Goal: Information Seeking & Learning: Learn about a topic

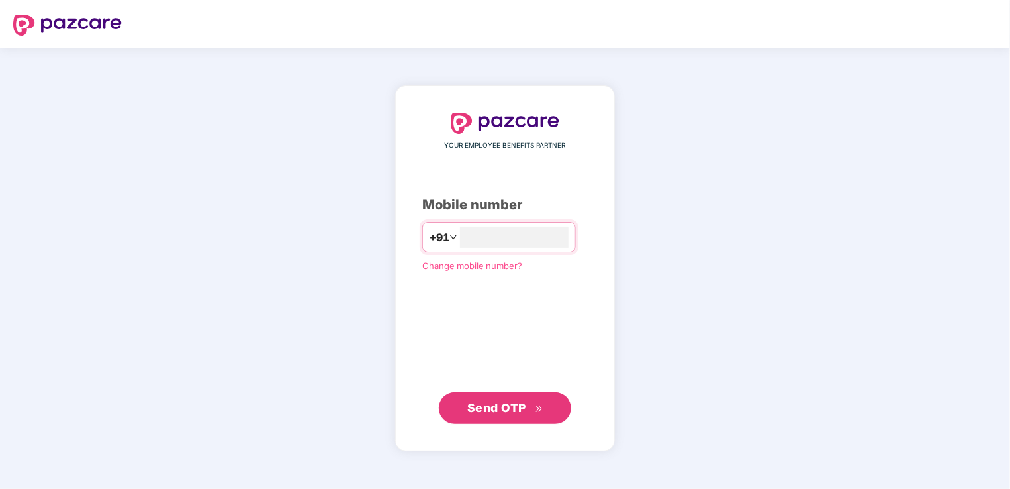
type input "**********"
click at [508, 403] on span "Send OTP" at bounding box center [496, 407] width 59 height 14
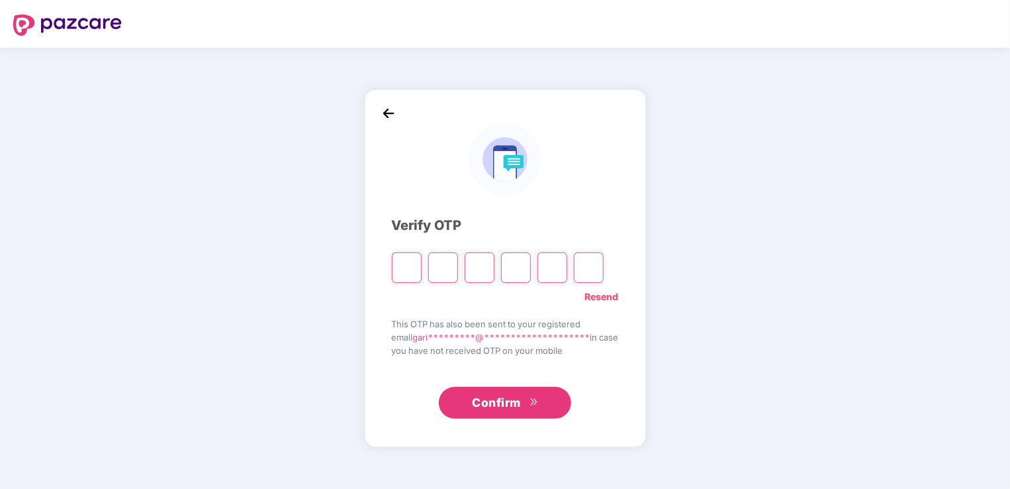
type input "*"
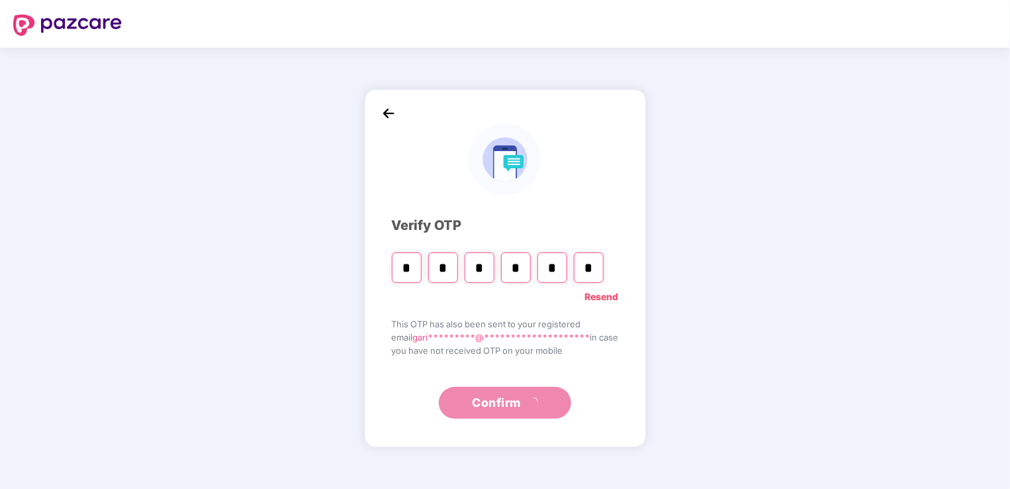
type input "*"
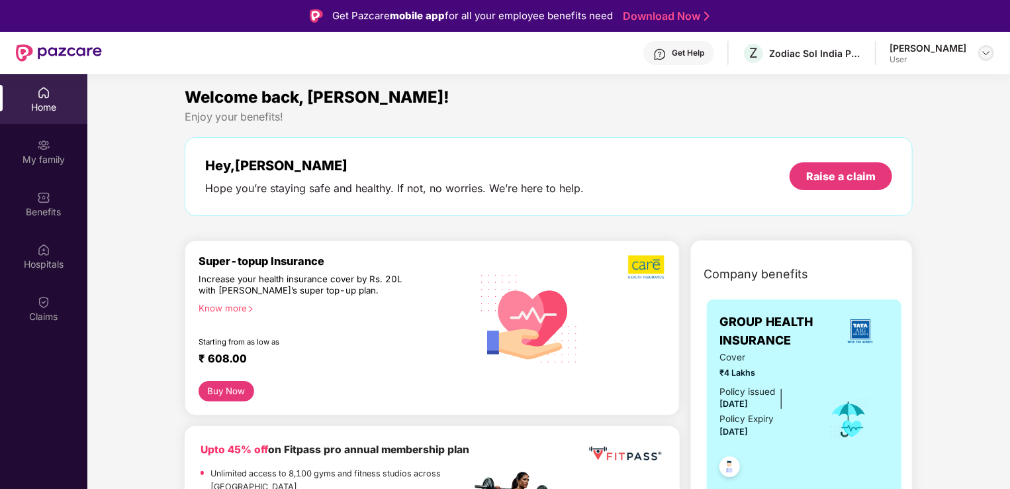
click at [986, 54] on img at bounding box center [986, 53] width 11 height 11
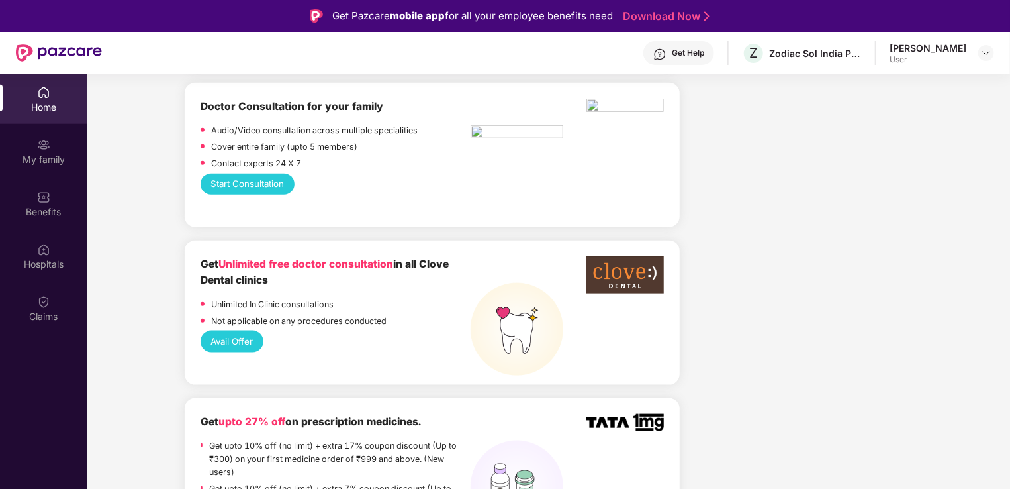
scroll to position [397, 0]
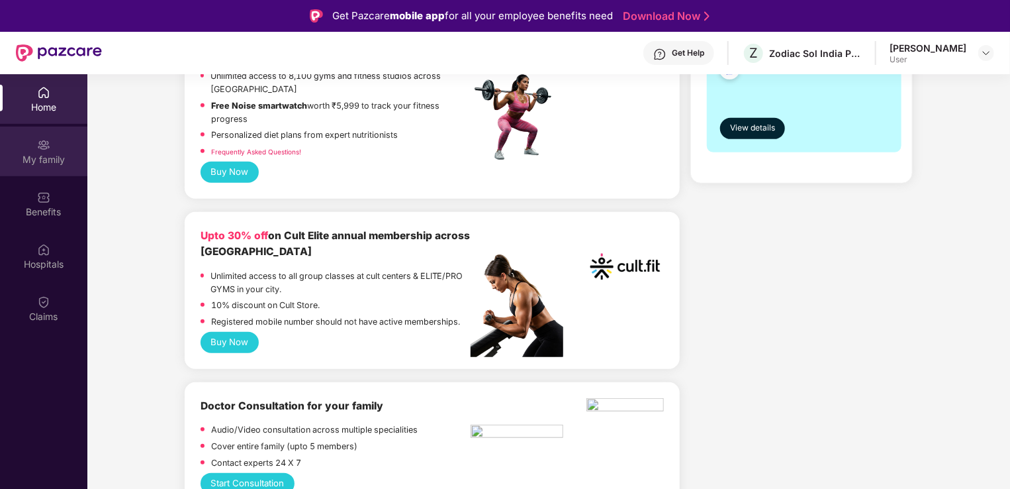
click at [46, 160] on div "My family" at bounding box center [43, 159] width 87 height 13
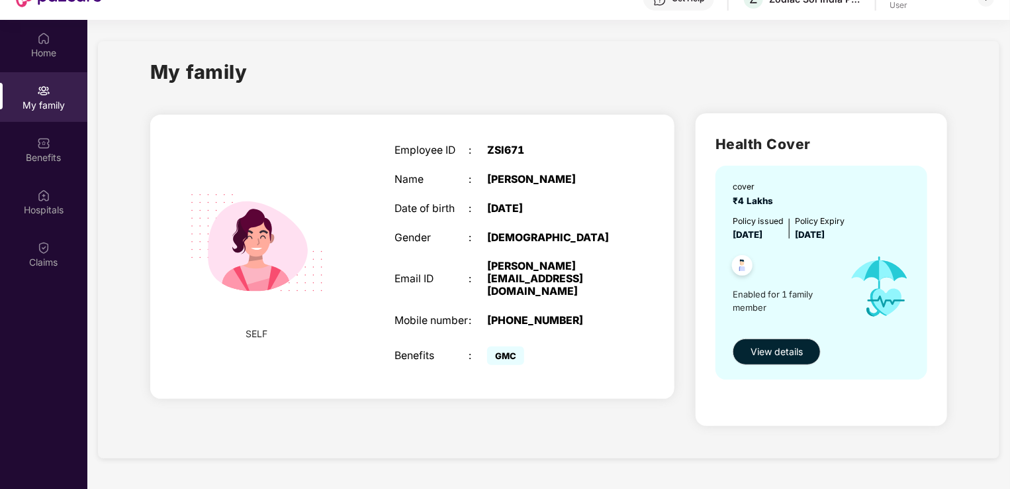
scroll to position [66, 0]
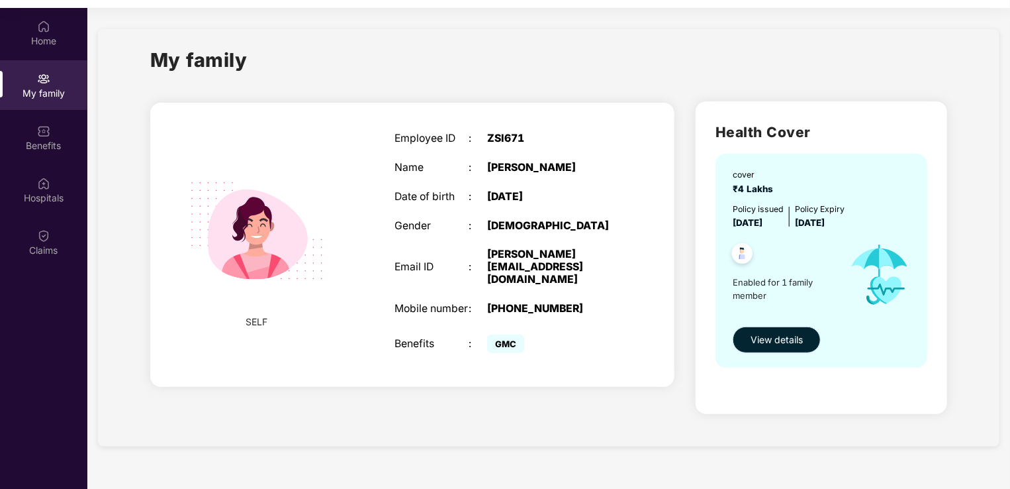
click at [771, 343] on span "View details" at bounding box center [777, 339] width 52 height 15
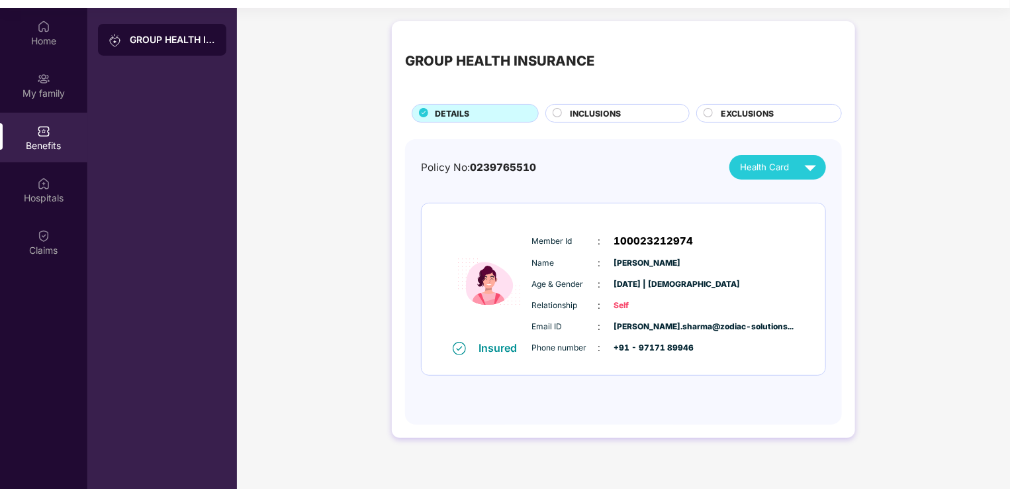
click at [604, 113] on span "INCLUSIONS" at bounding box center [596, 113] width 51 height 13
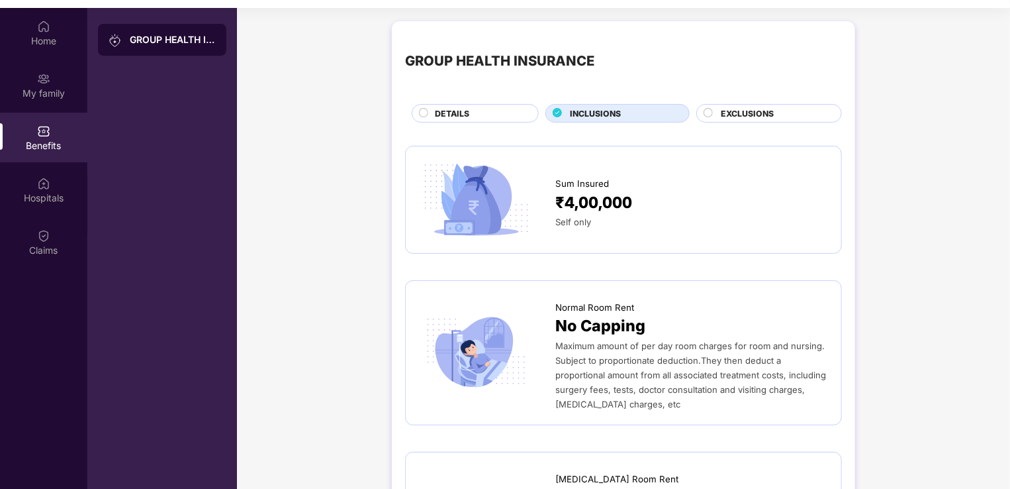
click at [758, 107] on span "EXCLUSIONS" at bounding box center [747, 113] width 53 height 13
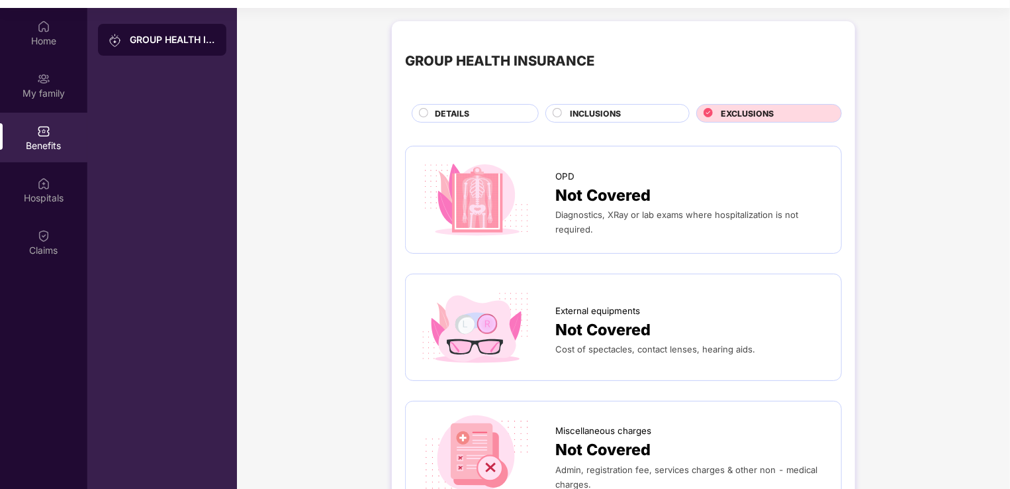
click at [455, 109] on span "DETAILS" at bounding box center [452, 113] width 34 height 13
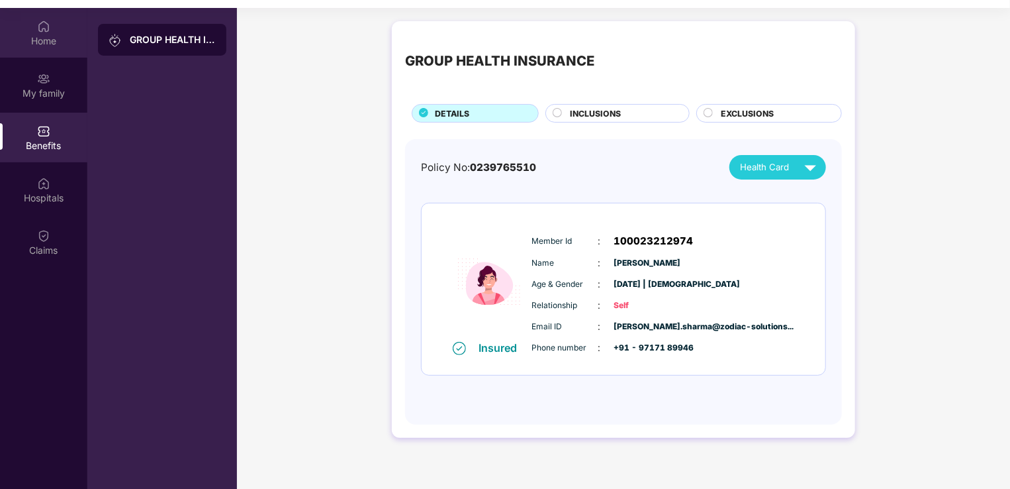
click at [45, 48] on div "Home" at bounding box center [43, 33] width 87 height 50
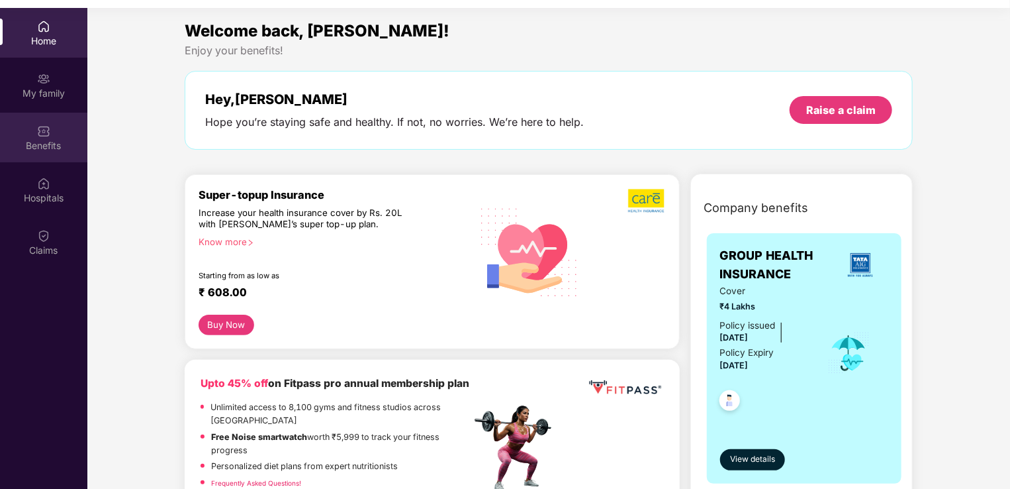
click at [50, 147] on div "Benefits" at bounding box center [43, 145] width 87 height 13
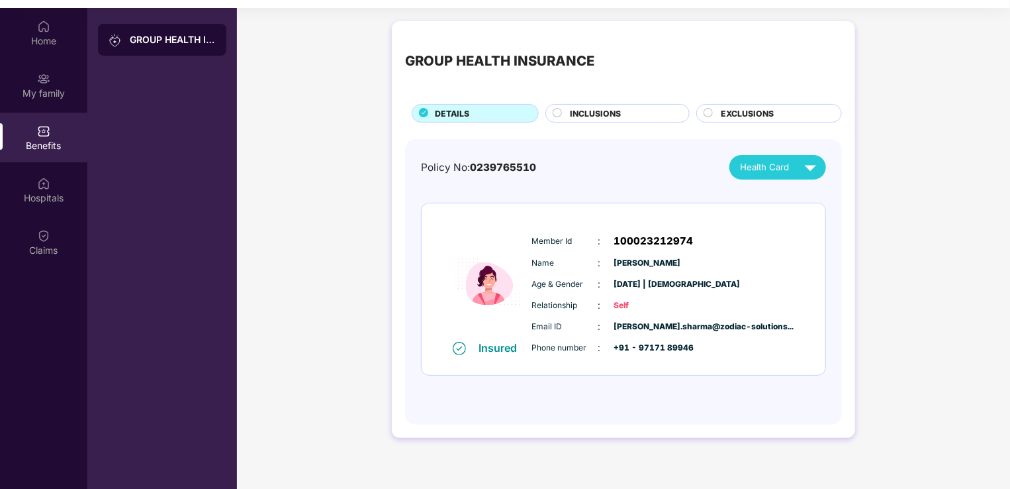
click at [725, 113] on span "EXCLUSIONS" at bounding box center [747, 113] width 53 height 13
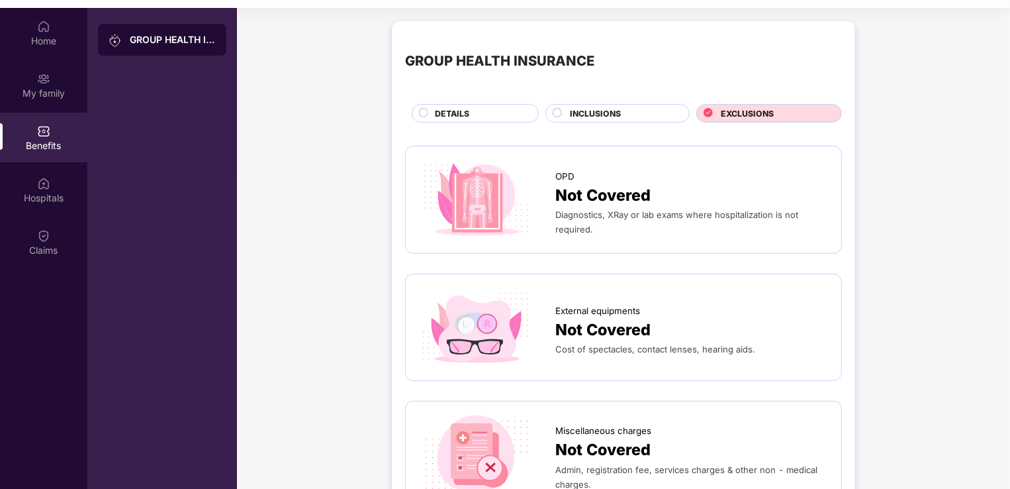
click at [585, 111] on span "INCLUSIONS" at bounding box center [596, 113] width 51 height 13
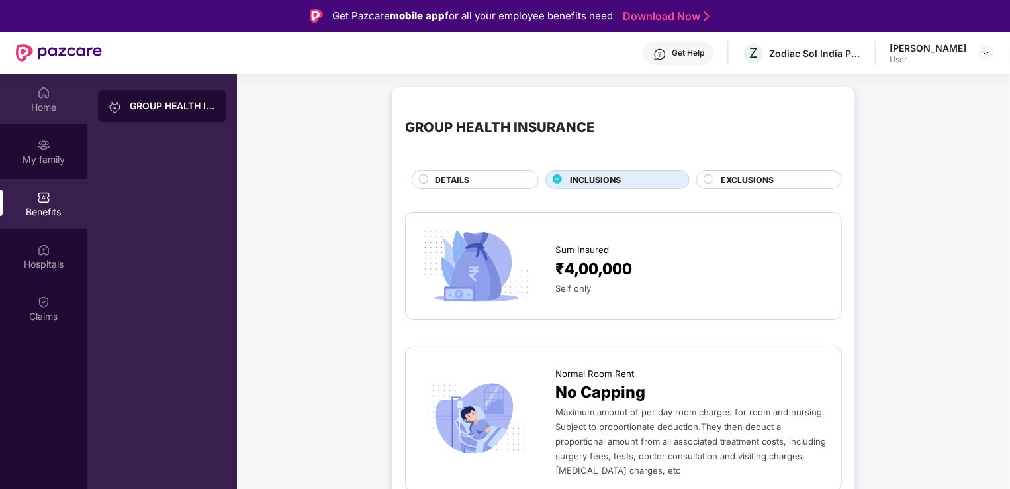
click at [34, 111] on div "Home" at bounding box center [43, 107] width 87 height 13
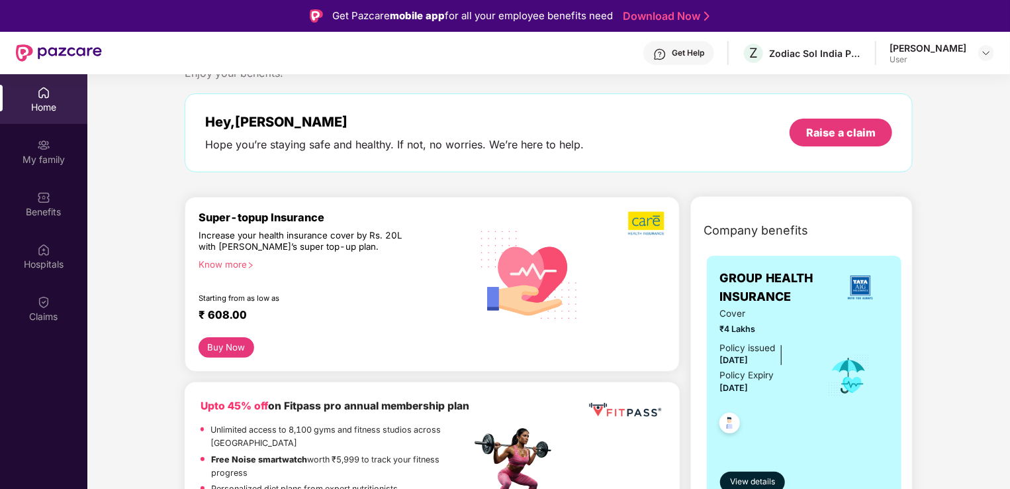
scroll to position [132, 0]
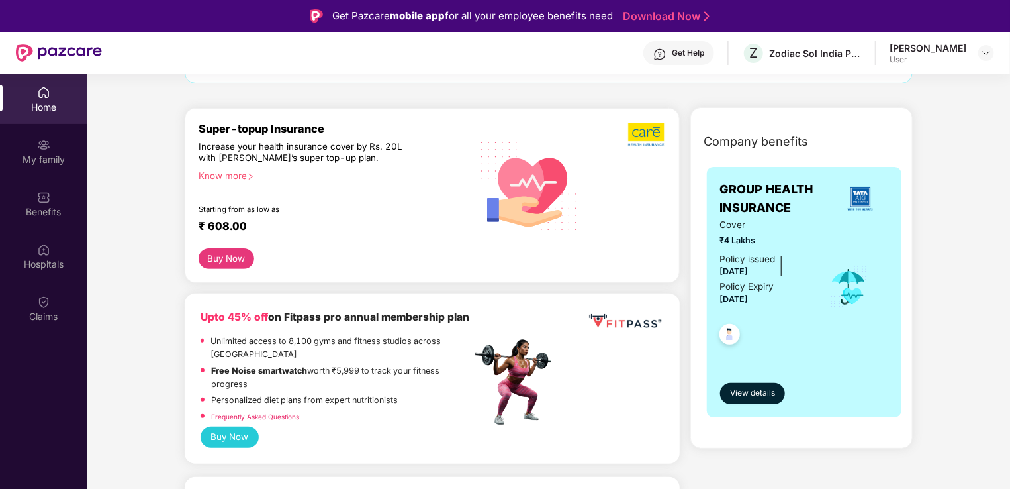
click at [211, 170] on div "Know more" at bounding box center [331, 174] width 265 height 9
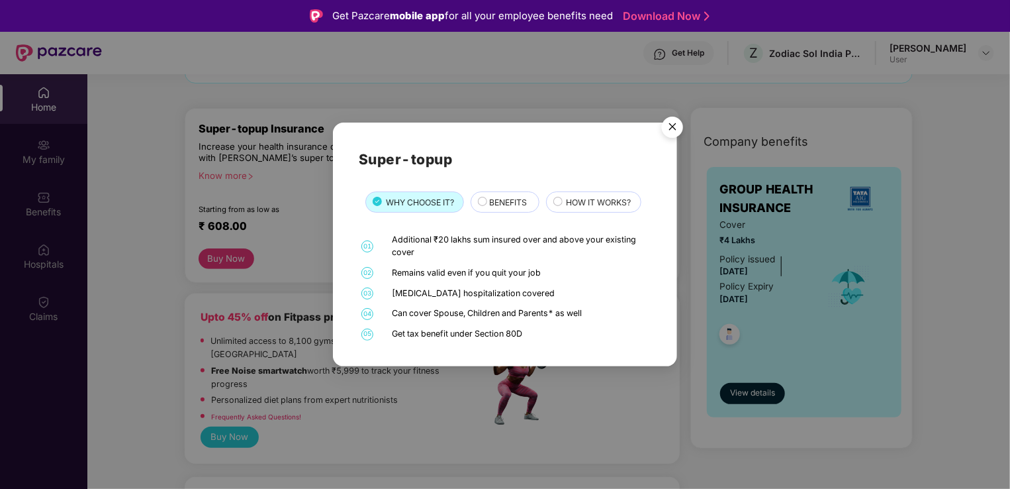
click at [669, 129] on img "Close" at bounding box center [672, 129] width 37 height 37
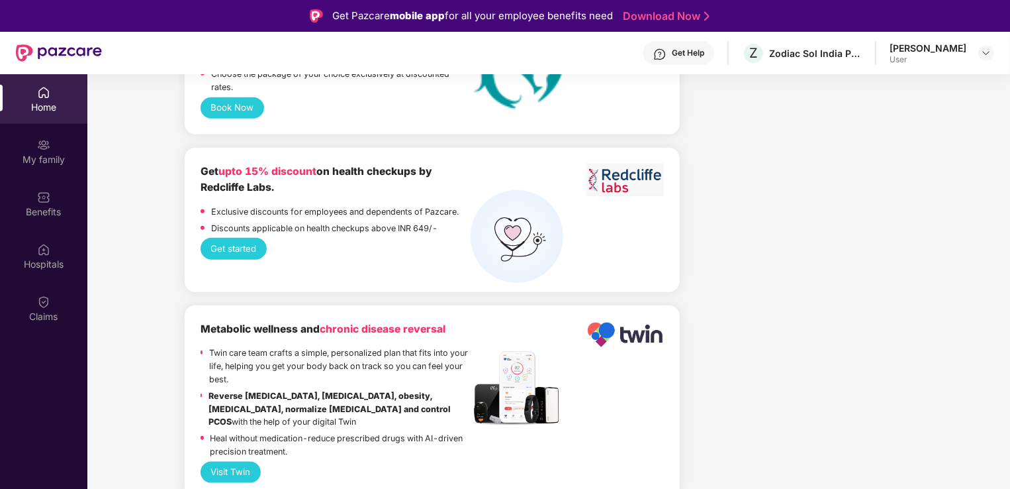
scroll to position [3200, 0]
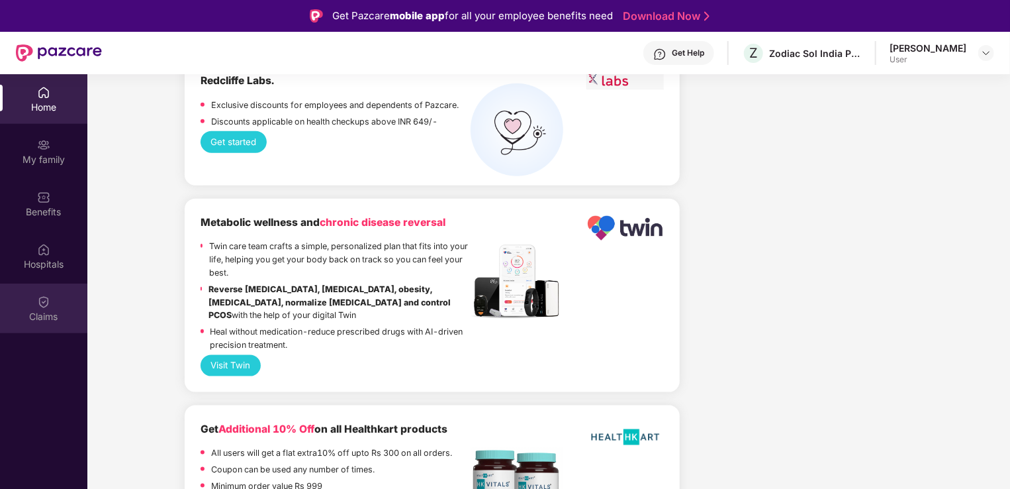
click at [40, 306] on img at bounding box center [43, 301] width 13 height 13
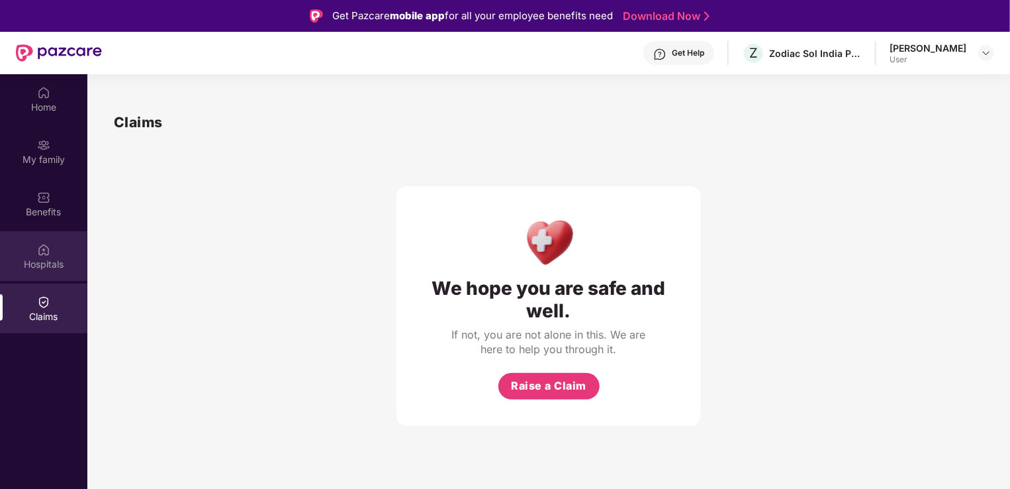
click at [36, 269] on div "Hospitals" at bounding box center [43, 263] width 87 height 13
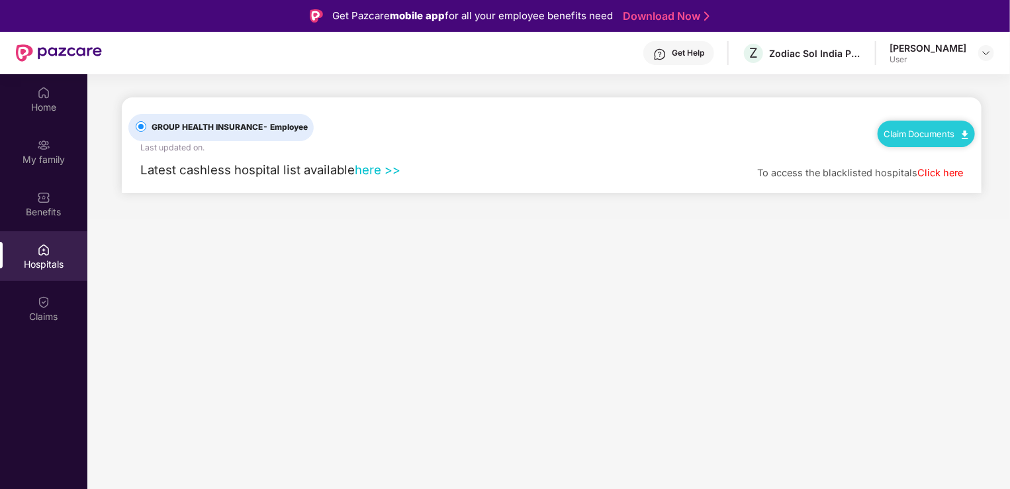
click at [381, 171] on link "here >>" at bounding box center [378, 169] width 46 height 15
click at [44, 104] on div "Home" at bounding box center [43, 107] width 87 height 13
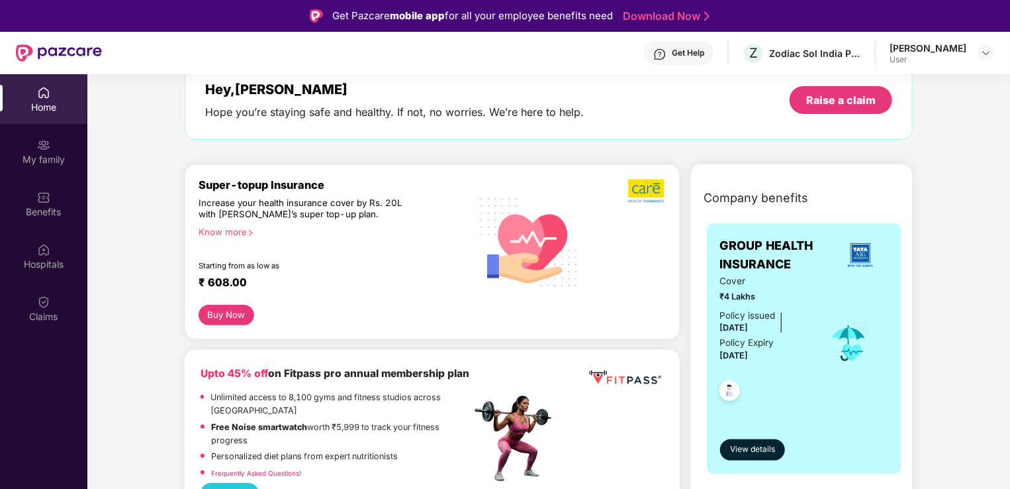
scroll to position [132, 0]
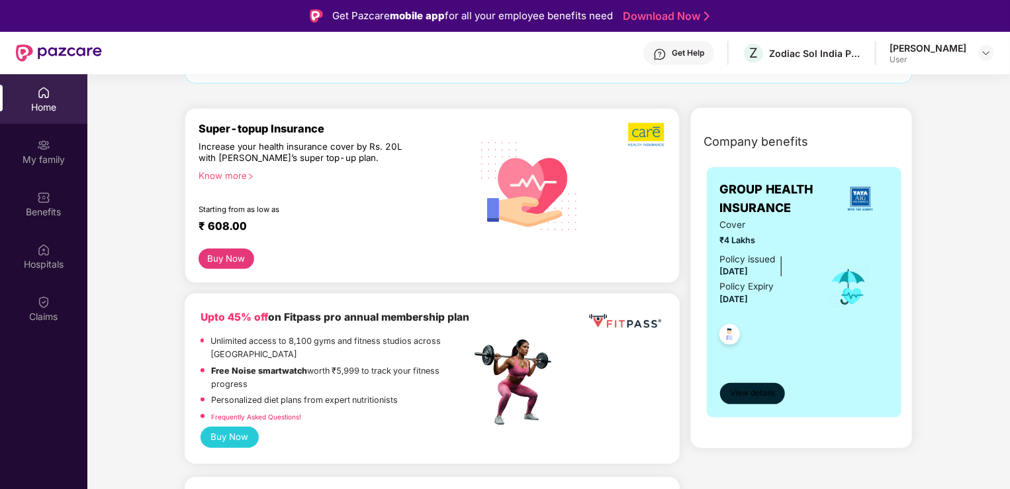
click at [749, 387] on span "View details" at bounding box center [752, 393] width 45 height 13
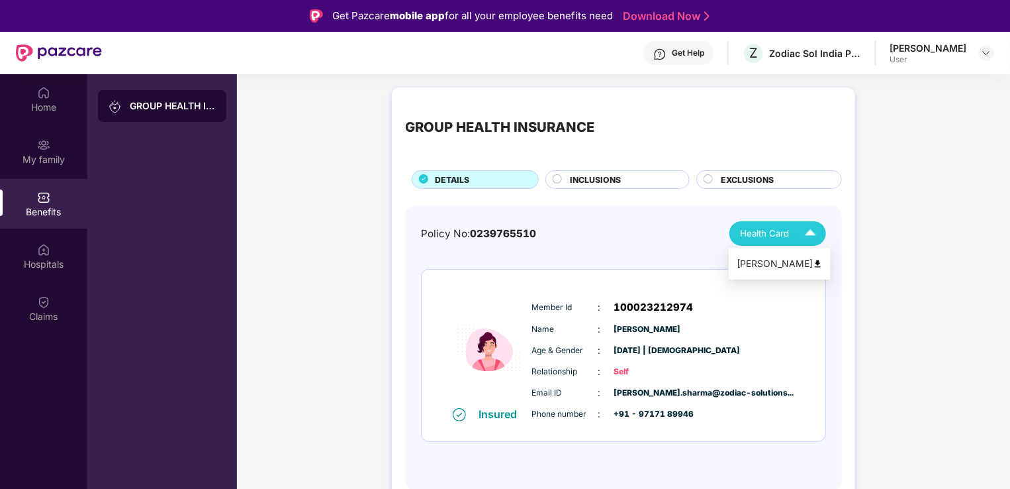
click at [786, 234] on span "Health Card" at bounding box center [764, 233] width 49 height 14
click at [777, 263] on div "[PERSON_NAME]" at bounding box center [780, 263] width 86 height 15
click at [899, 54] on div "User" at bounding box center [928, 59] width 77 height 11
click at [911, 57] on div "User" at bounding box center [928, 59] width 77 height 11
click at [989, 50] on img at bounding box center [986, 53] width 11 height 11
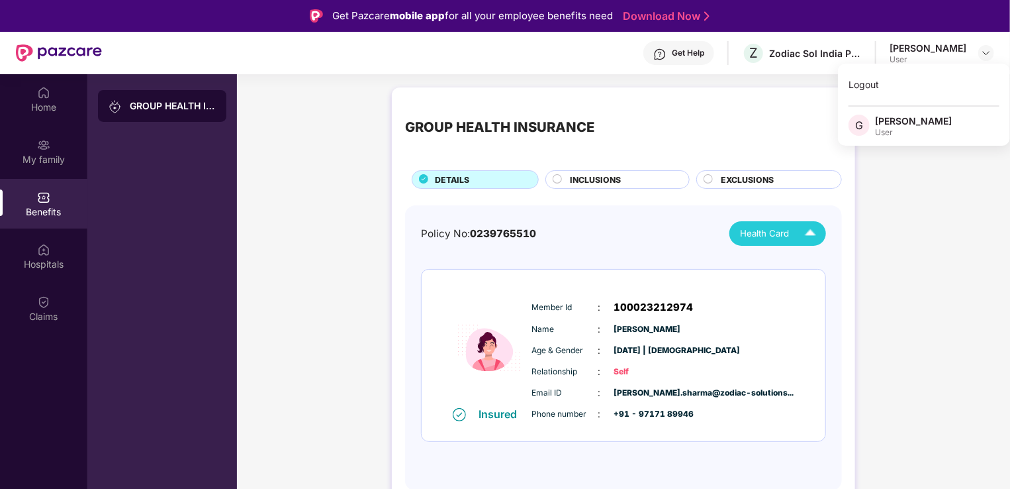
click at [899, 231] on div "GROUP HEALTH INSURANCE DETAILS INCLUSIONS EXCLUSIONS Policy No: 0239765510 Heal…" at bounding box center [623, 302] width 773 height 443
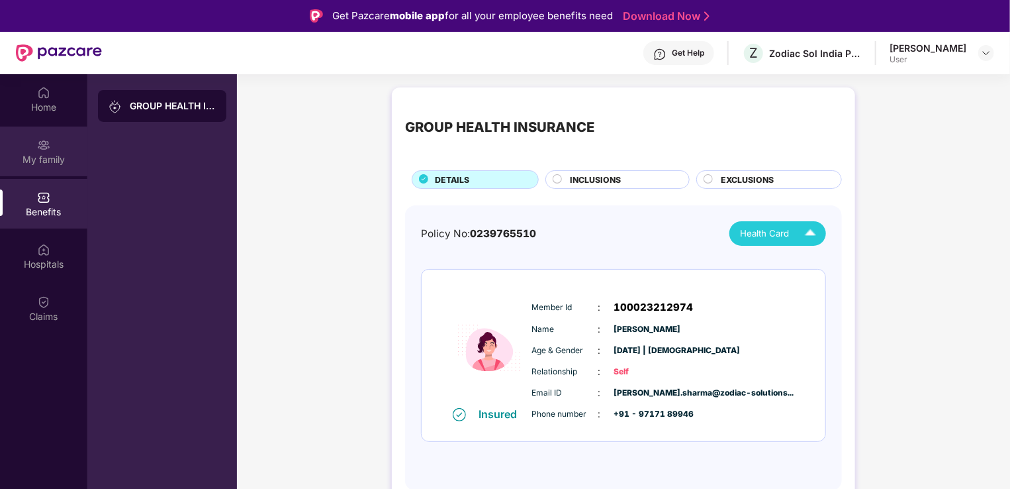
click at [36, 155] on div "My family" at bounding box center [43, 159] width 87 height 13
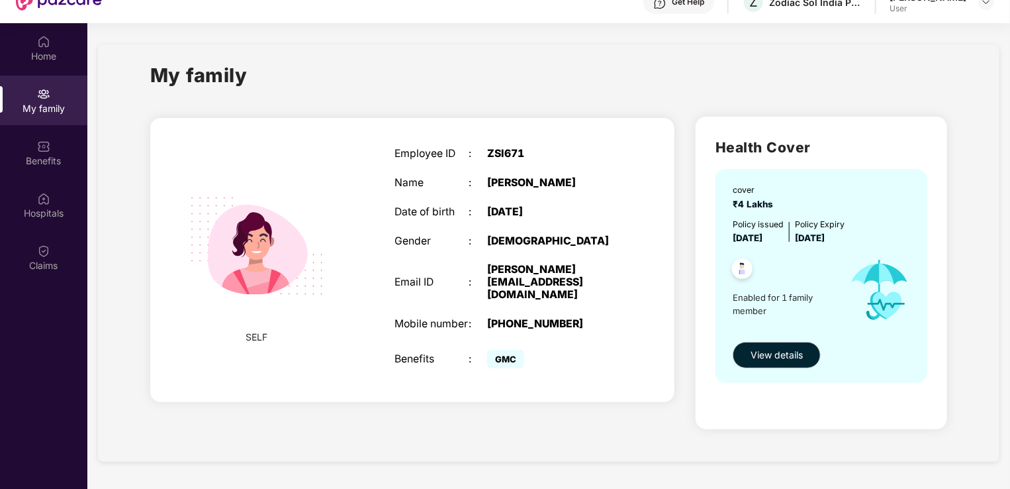
scroll to position [66, 0]
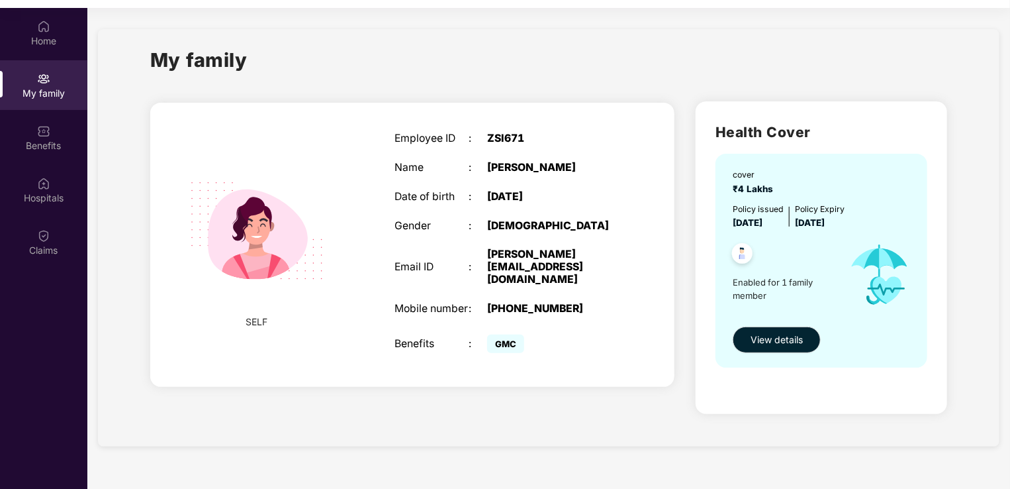
click at [740, 254] on img at bounding box center [742, 255] width 32 height 32
click at [787, 342] on span "View details" at bounding box center [777, 339] width 52 height 15
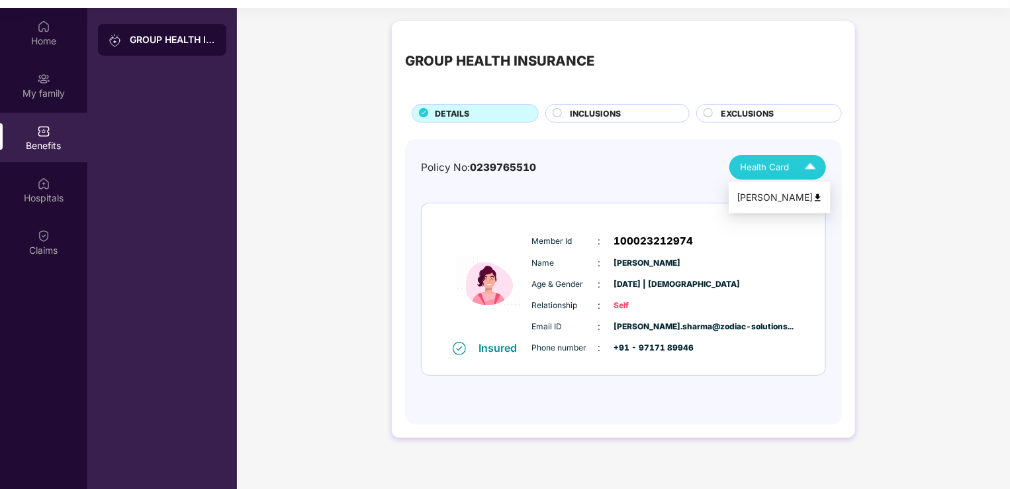
click at [776, 165] on span "Health Card" at bounding box center [764, 167] width 49 height 14
click at [652, 168] on div "Policy No: 0239765510 Health Card" at bounding box center [623, 167] width 405 height 24
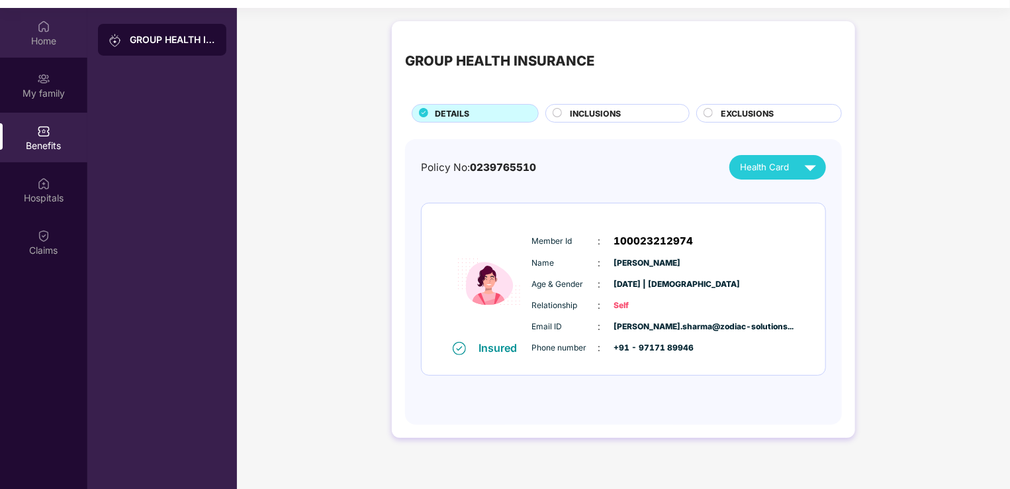
click at [38, 40] on div "Home" at bounding box center [43, 40] width 87 height 13
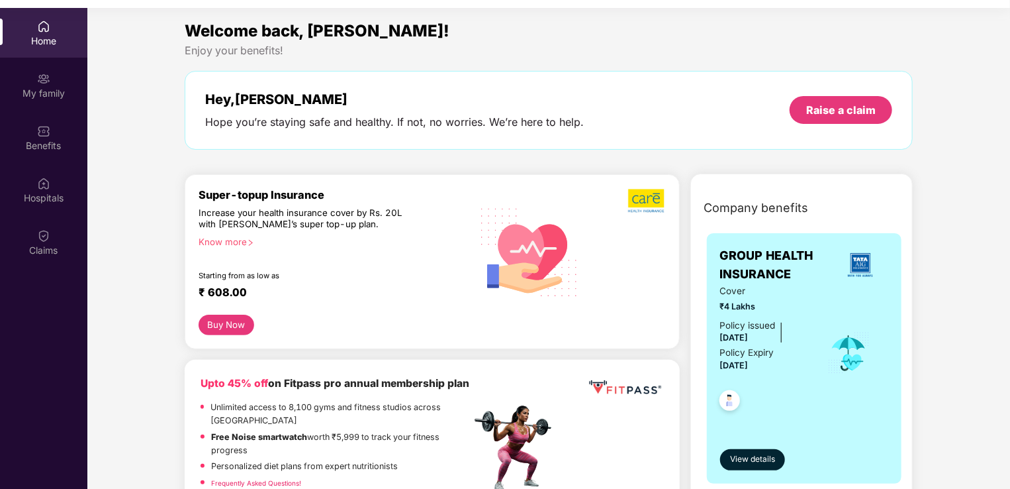
click at [40, 41] on div "Home" at bounding box center [43, 40] width 87 height 13
click at [38, 83] on img at bounding box center [43, 78] width 13 height 13
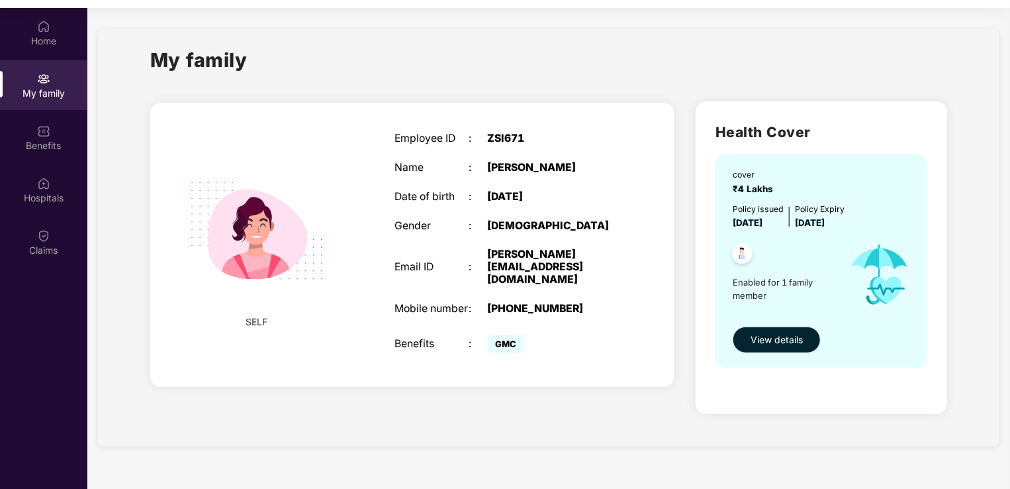
click at [762, 340] on span "View details" at bounding box center [777, 339] width 52 height 15
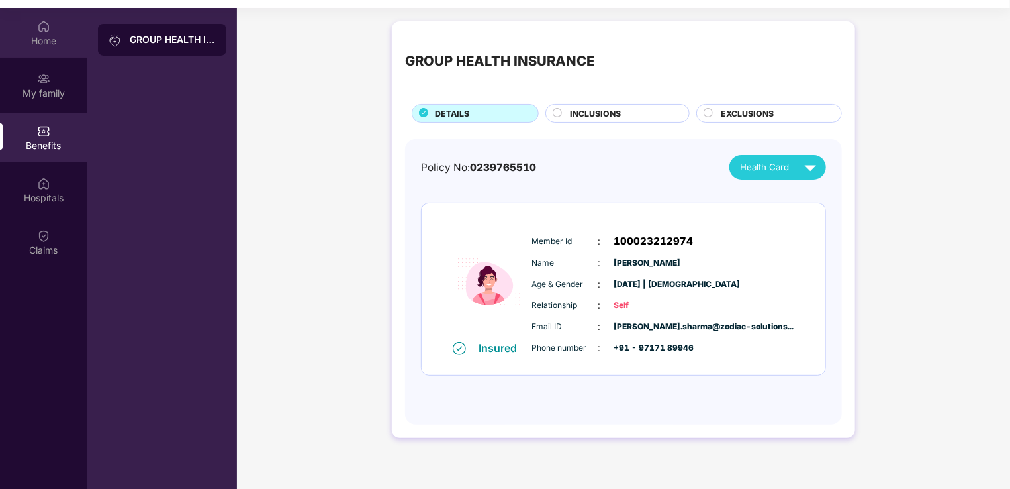
click at [48, 41] on div "Home" at bounding box center [43, 40] width 87 height 13
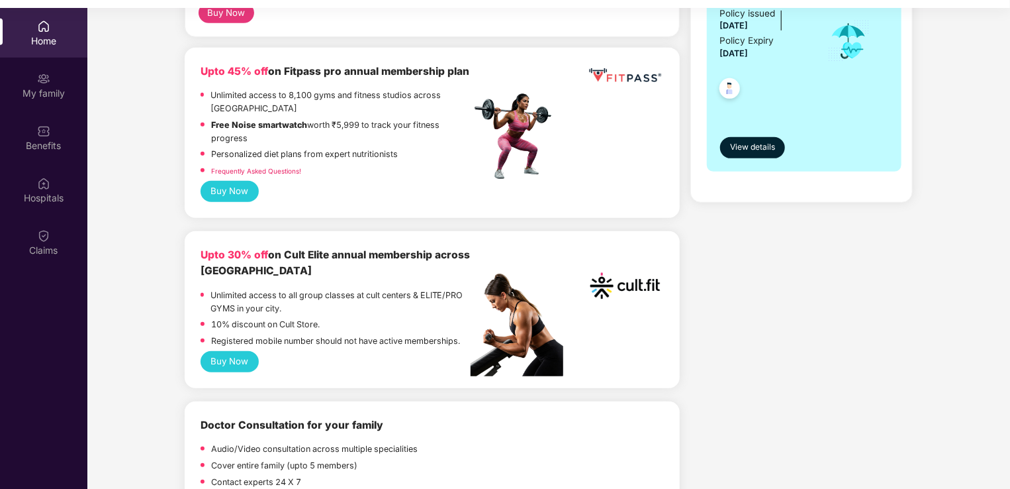
scroll to position [331, 0]
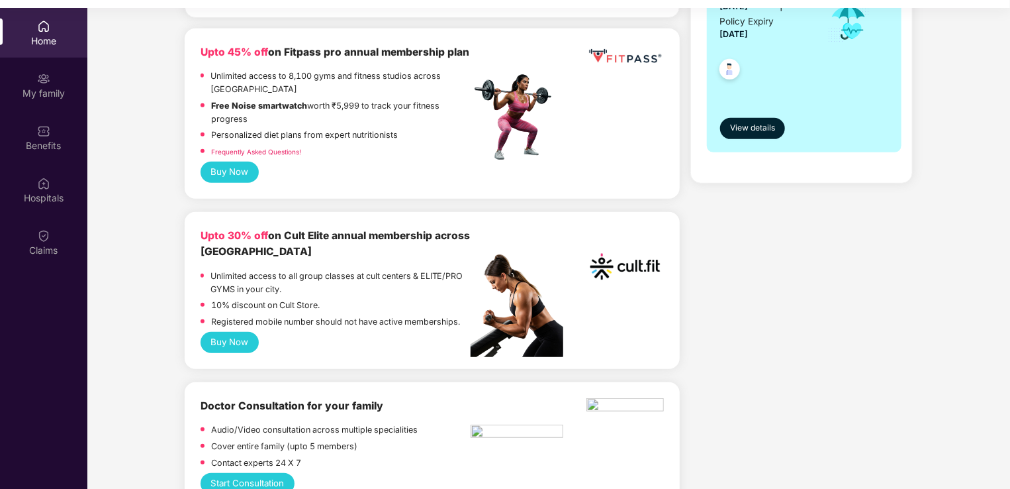
click at [214, 176] on button "Buy Now" at bounding box center [230, 172] width 58 height 21
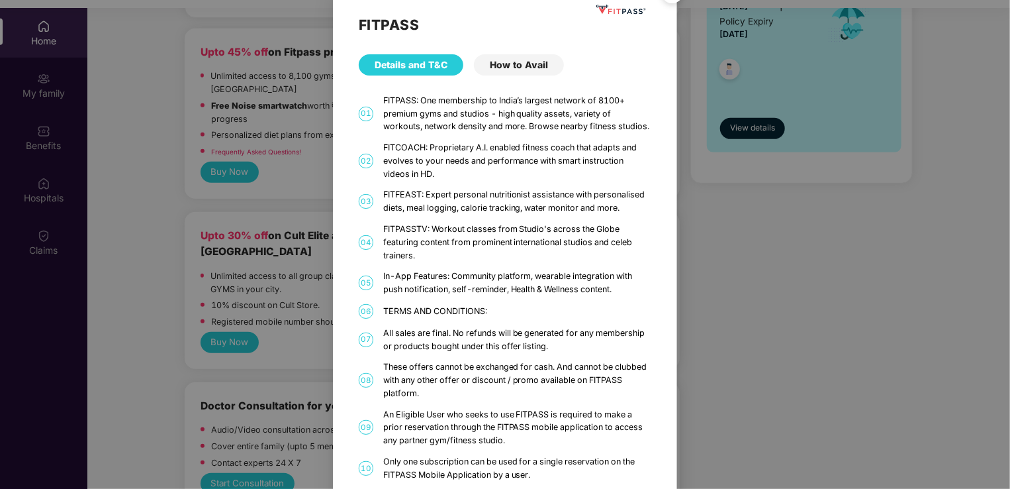
scroll to position [0, 0]
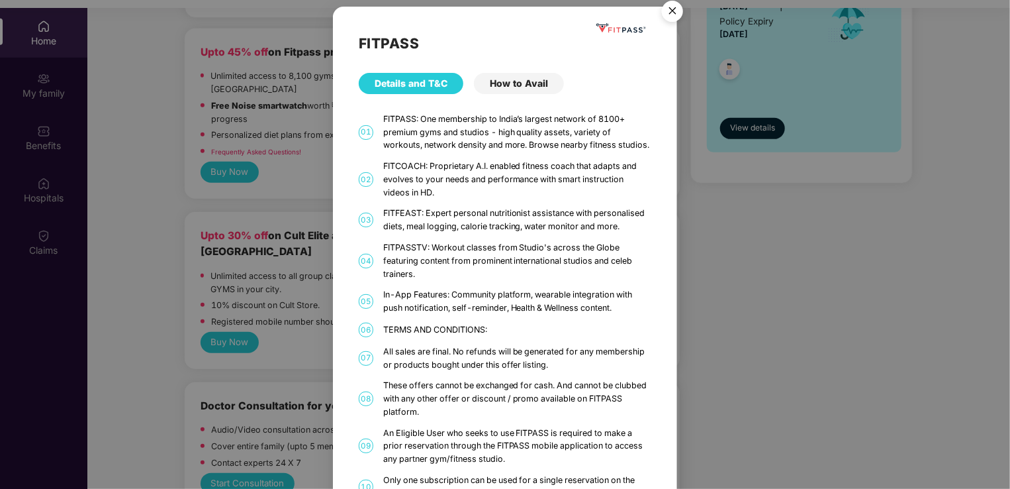
click at [668, 15] on img "Close" at bounding box center [672, 13] width 37 height 37
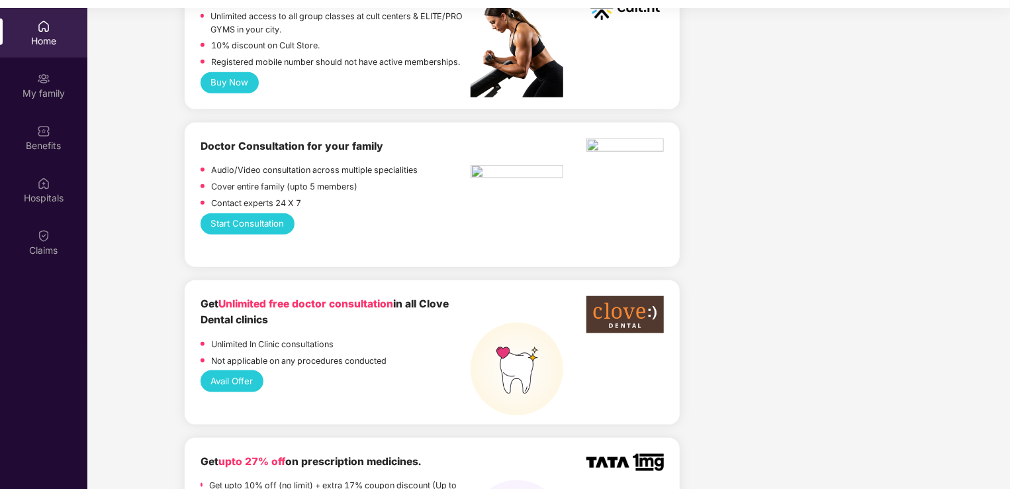
scroll to position [662, 0]
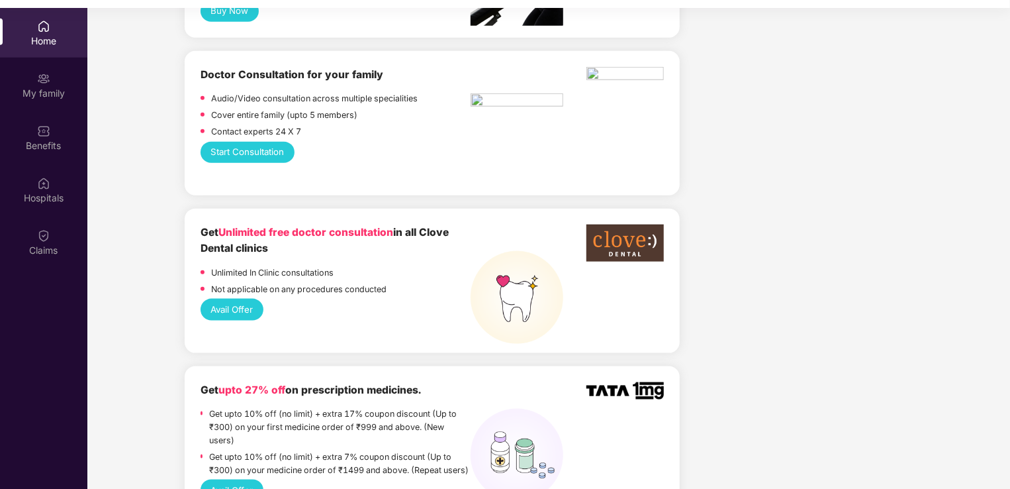
click at [238, 314] on button "Avail Offer" at bounding box center [232, 309] width 63 height 21
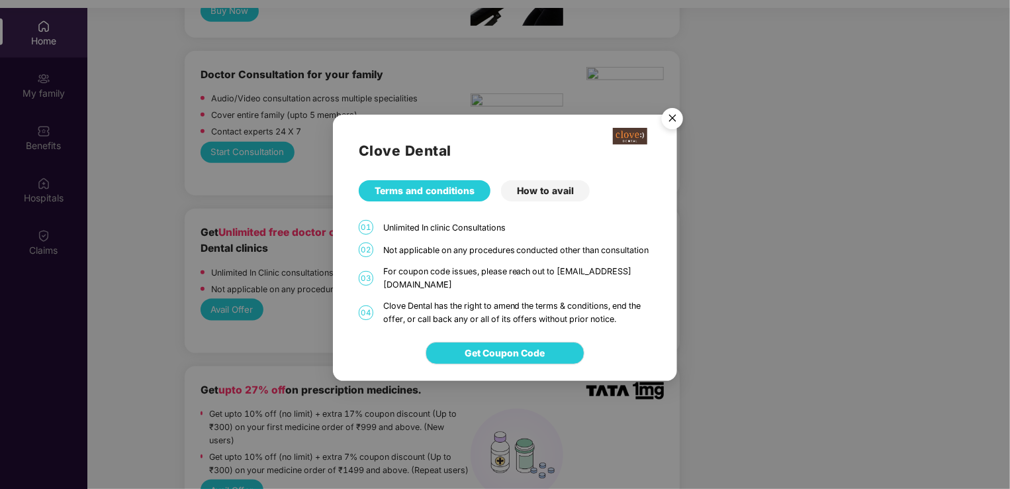
click at [673, 118] on img "Close" at bounding box center [672, 120] width 37 height 37
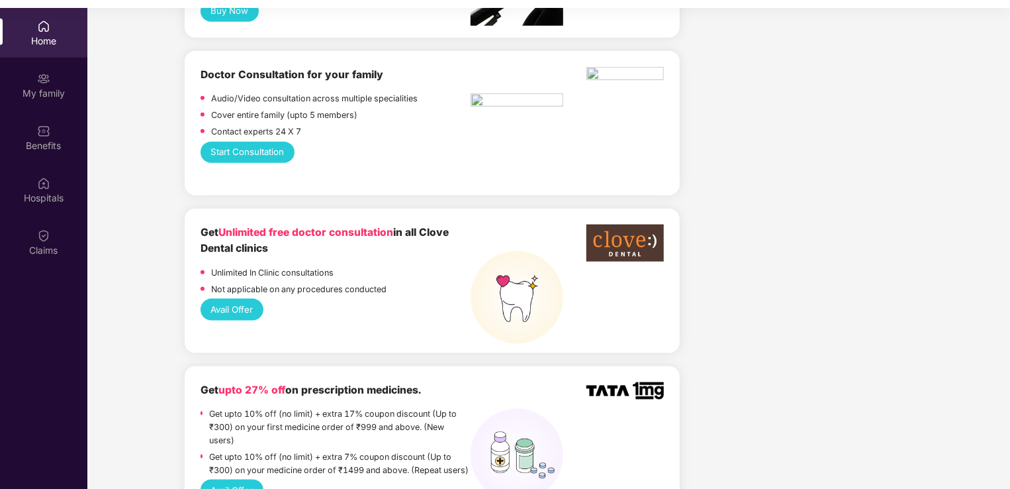
click at [228, 314] on button "Avail Offer" at bounding box center [232, 309] width 63 height 21
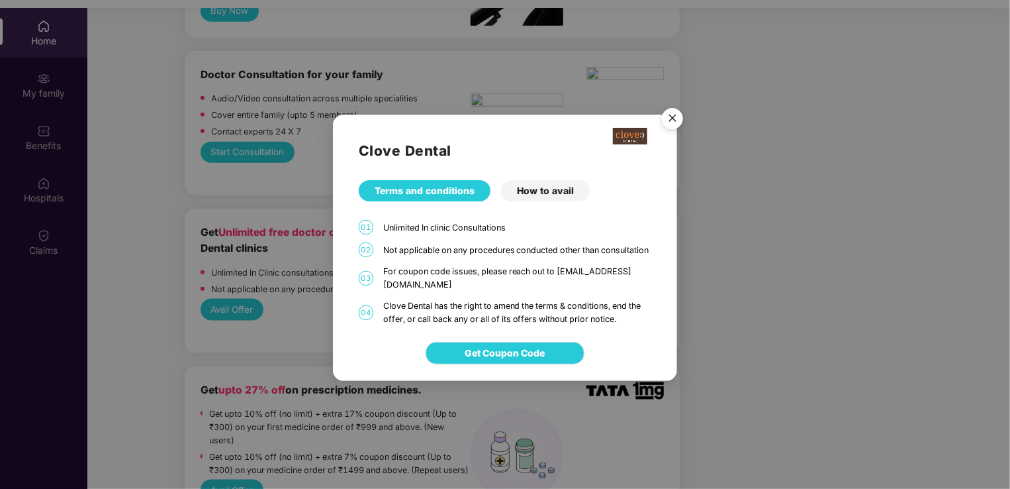
click at [558, 195] on div "How to avail" at bounding box center [545, 190] width 89 height 21
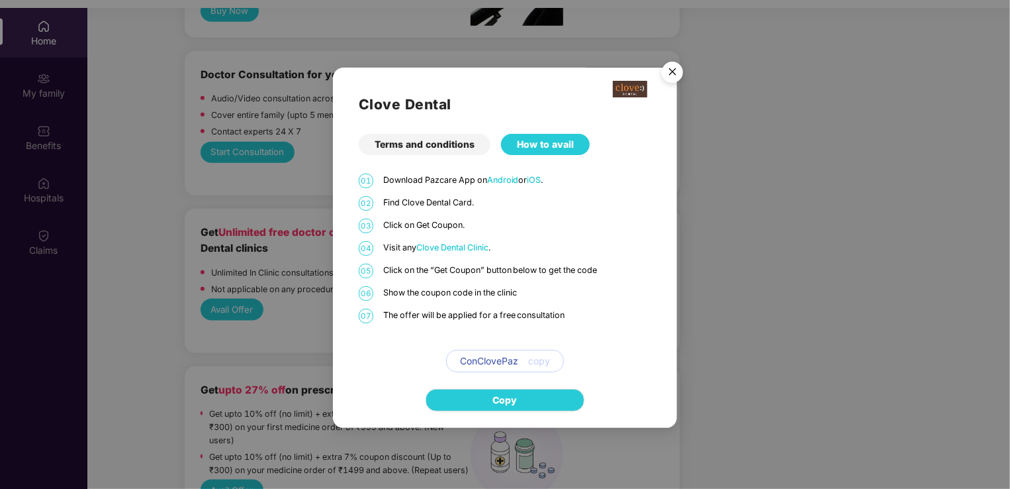
click at [670, 73] on img "Close" at bounding box center [672, 74] width 37 height 37
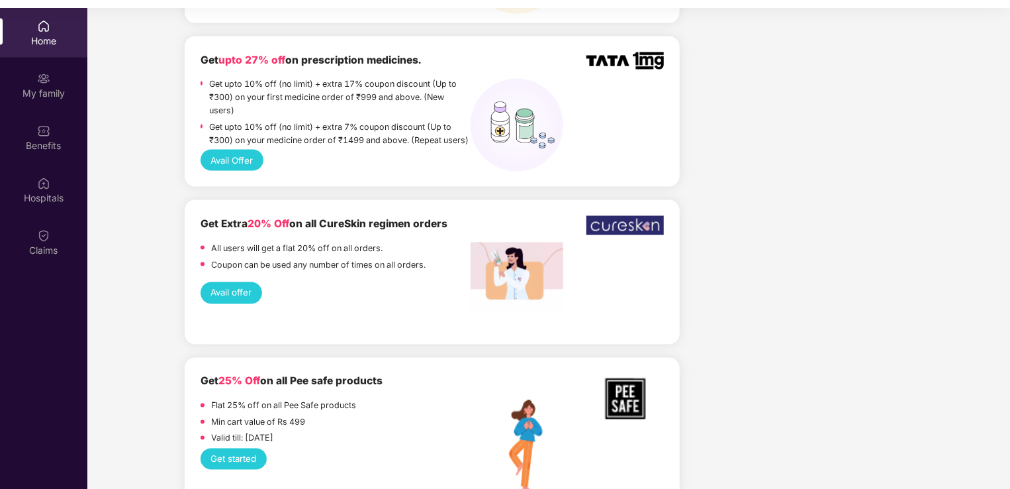
scroll to position [993, 0]
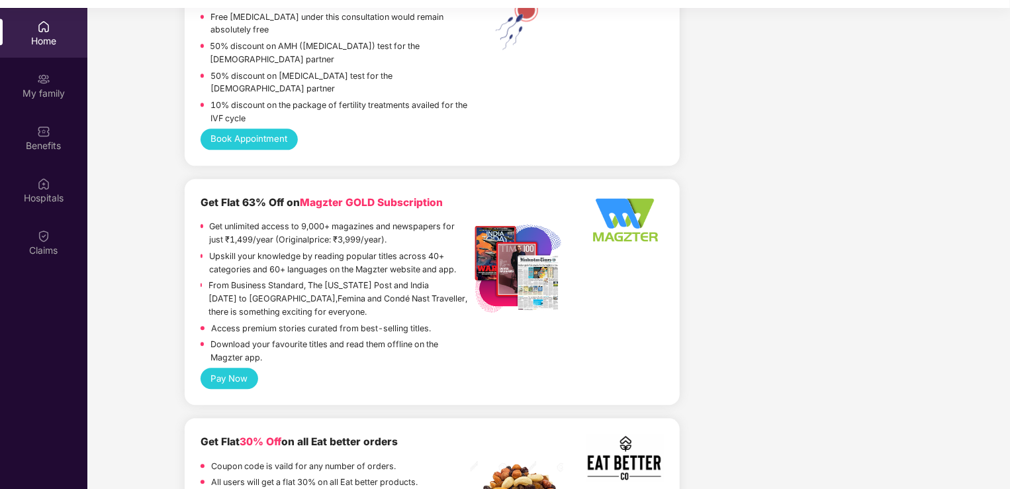
scroll to position [1589, 0]
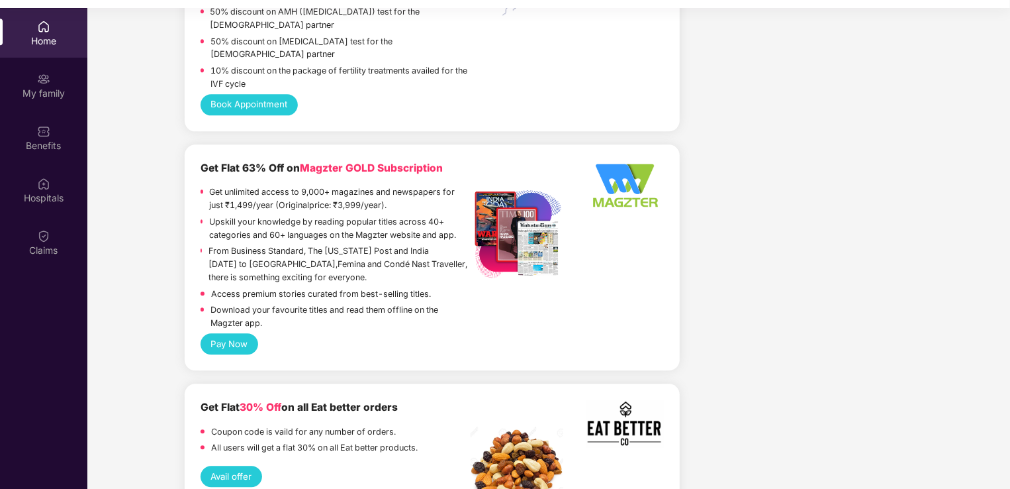
click at [882, 259] on div "Company benefits GROUP HEALTH INSURANCE Cover ₹4 Lakhs Policy issued [DATE] Pol…" at bounding box center [802, 345] width 234 height 3520
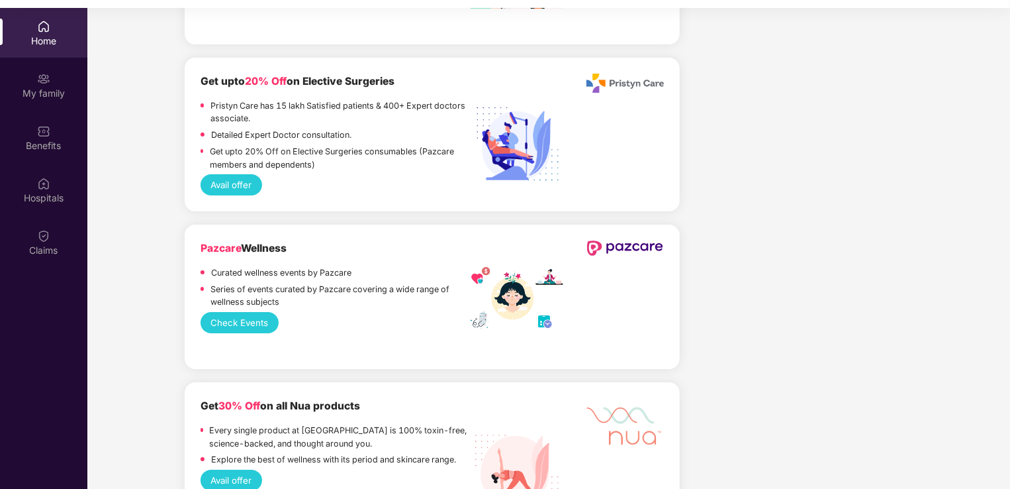
scroll to position [2251, 0]
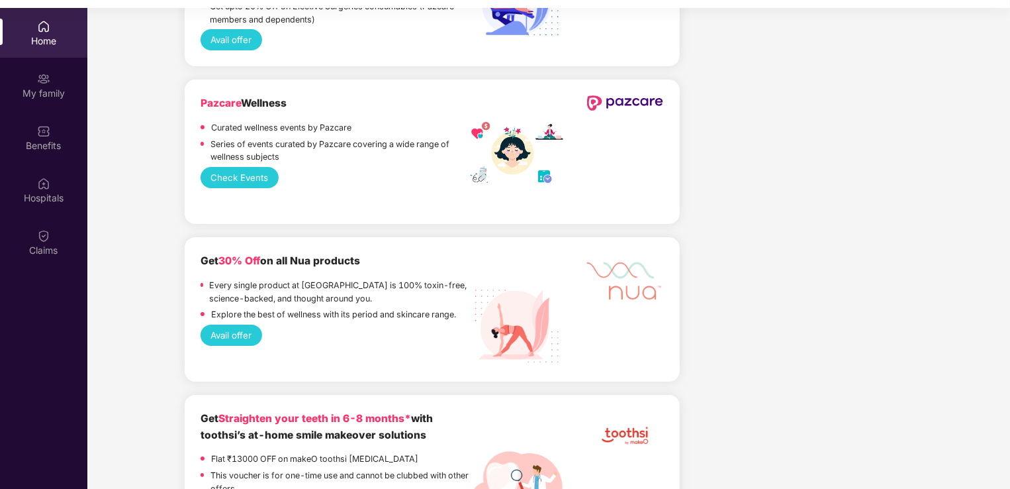
scroll to position [2383, 0]
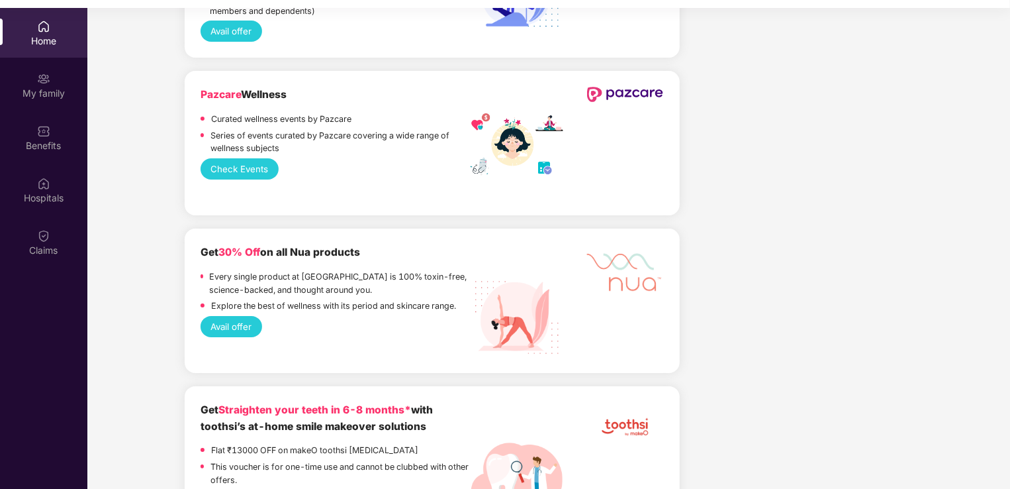
click at [230, 327] on button "Avail offer" at bounding box center [232, 326] width 62 height 21
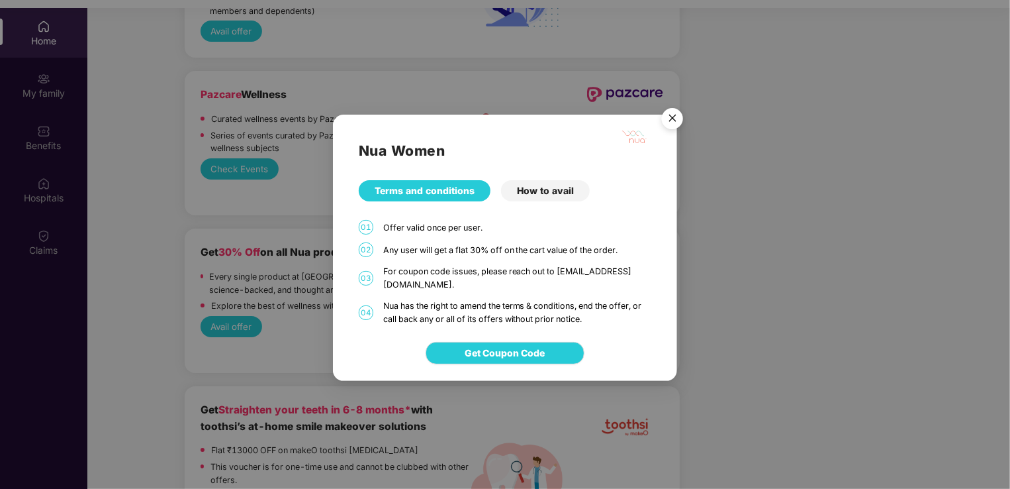
click at [546, 193] on div "How to avail" at bounding box center [545, 190] width 89 height 21
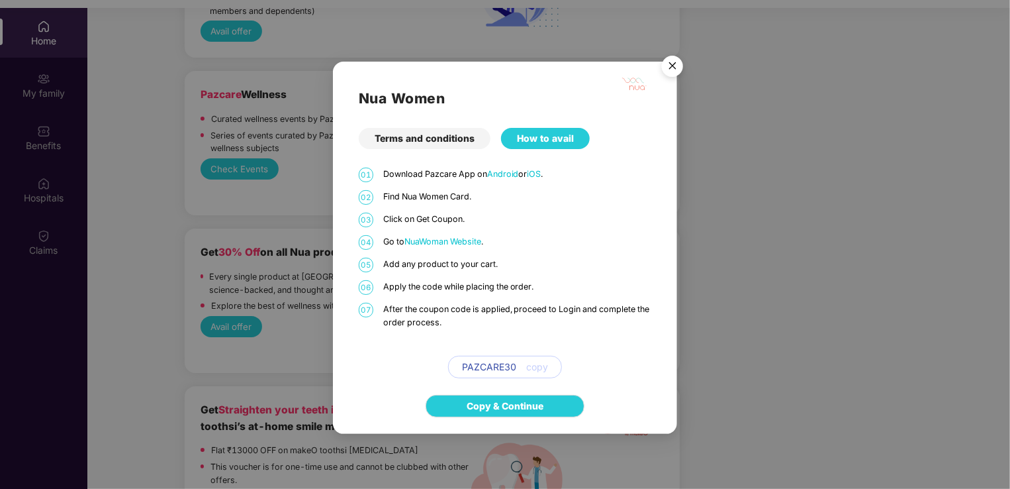
click at [673, 62] on img "Close" at bounding box center [672, 68] width 37 height 37
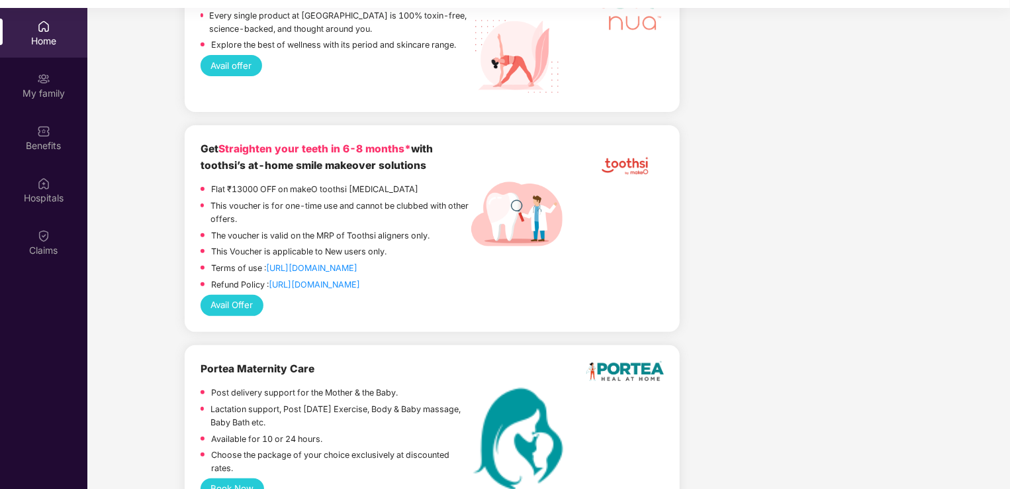
scroll to position [2648, 0]
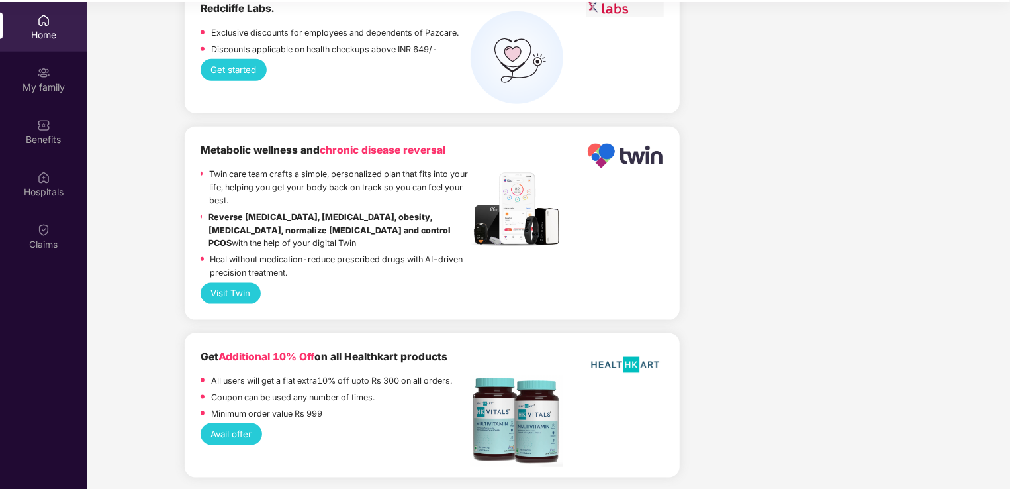
scroll to position [74, 0]
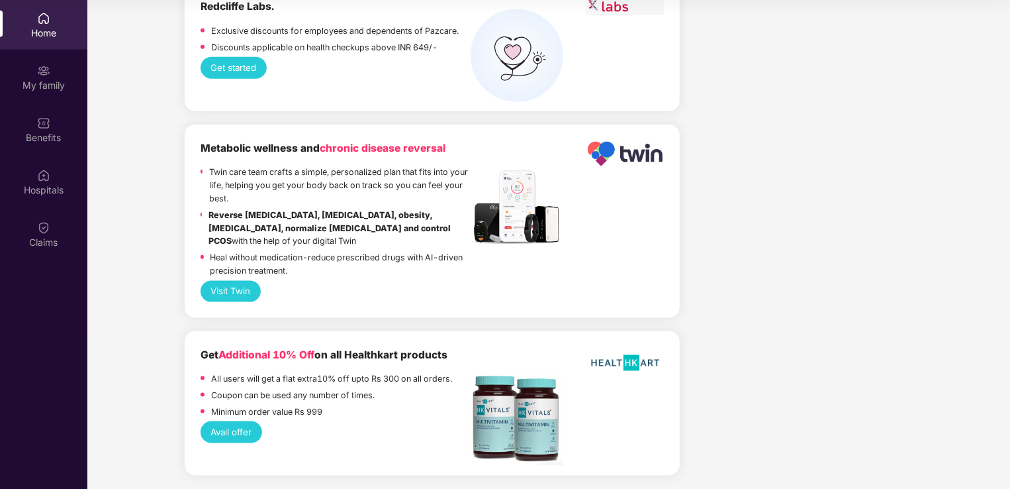
click at [228, 430] on button "Avail offer" at bounding box center [232, 431] width 62 height 21
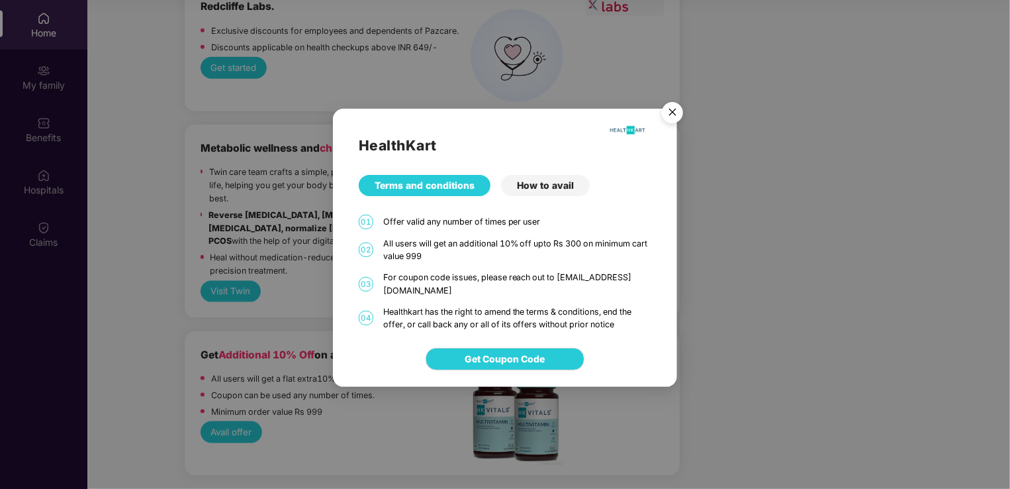
click at [671, 119] on img "Close" at bounding box center [672, 114] width 37 height 37
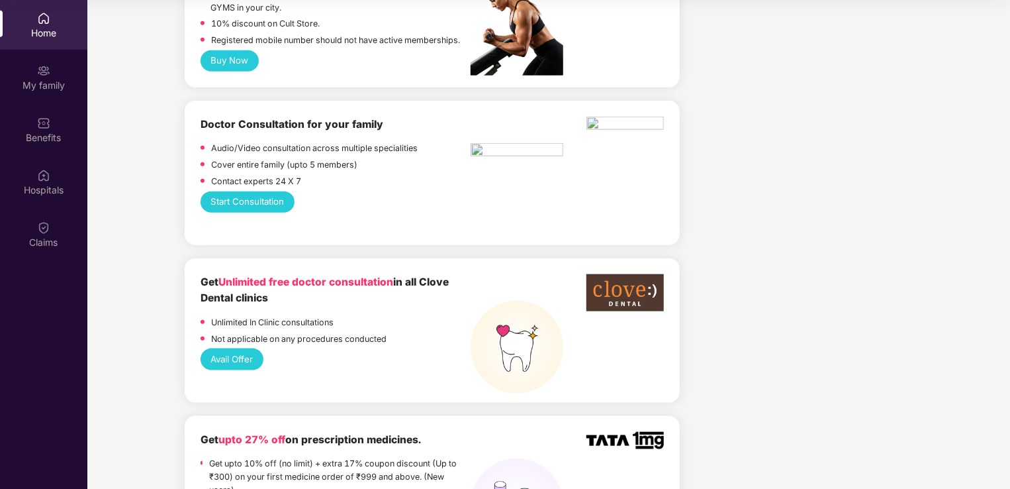
scroll to position [420, 0]
